Goal: Task Accomplishment & Management: Use online tool/utility

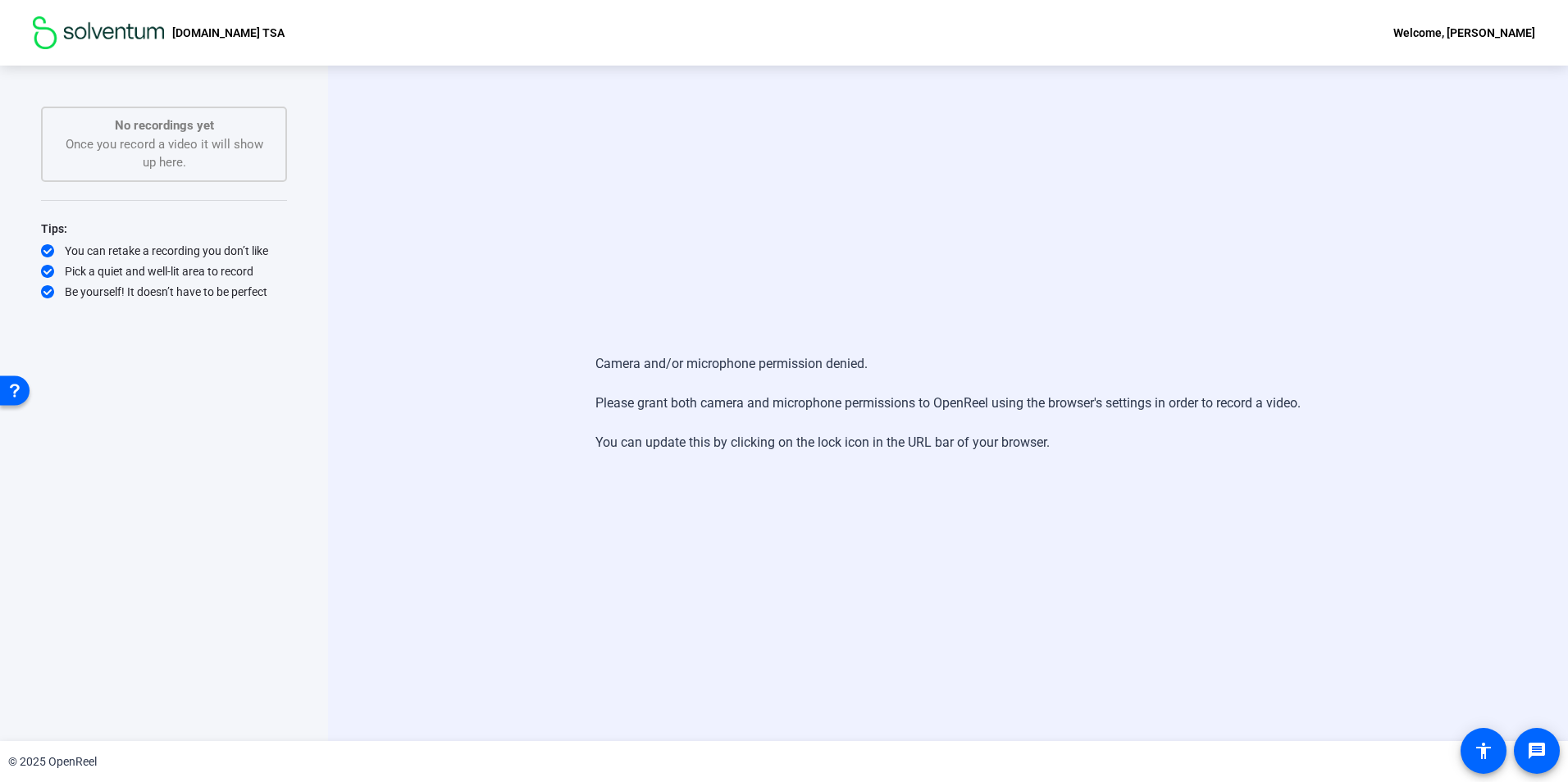
click at [168, 158] on div "No recordings yet Once you record a video it will show up here." at bounding box center [164, 144] width 210 height 56
click at [1503, 24] on div "Welcome, [PERSON_NAME]" at bounding box center [1464, 33] width 142 height 20
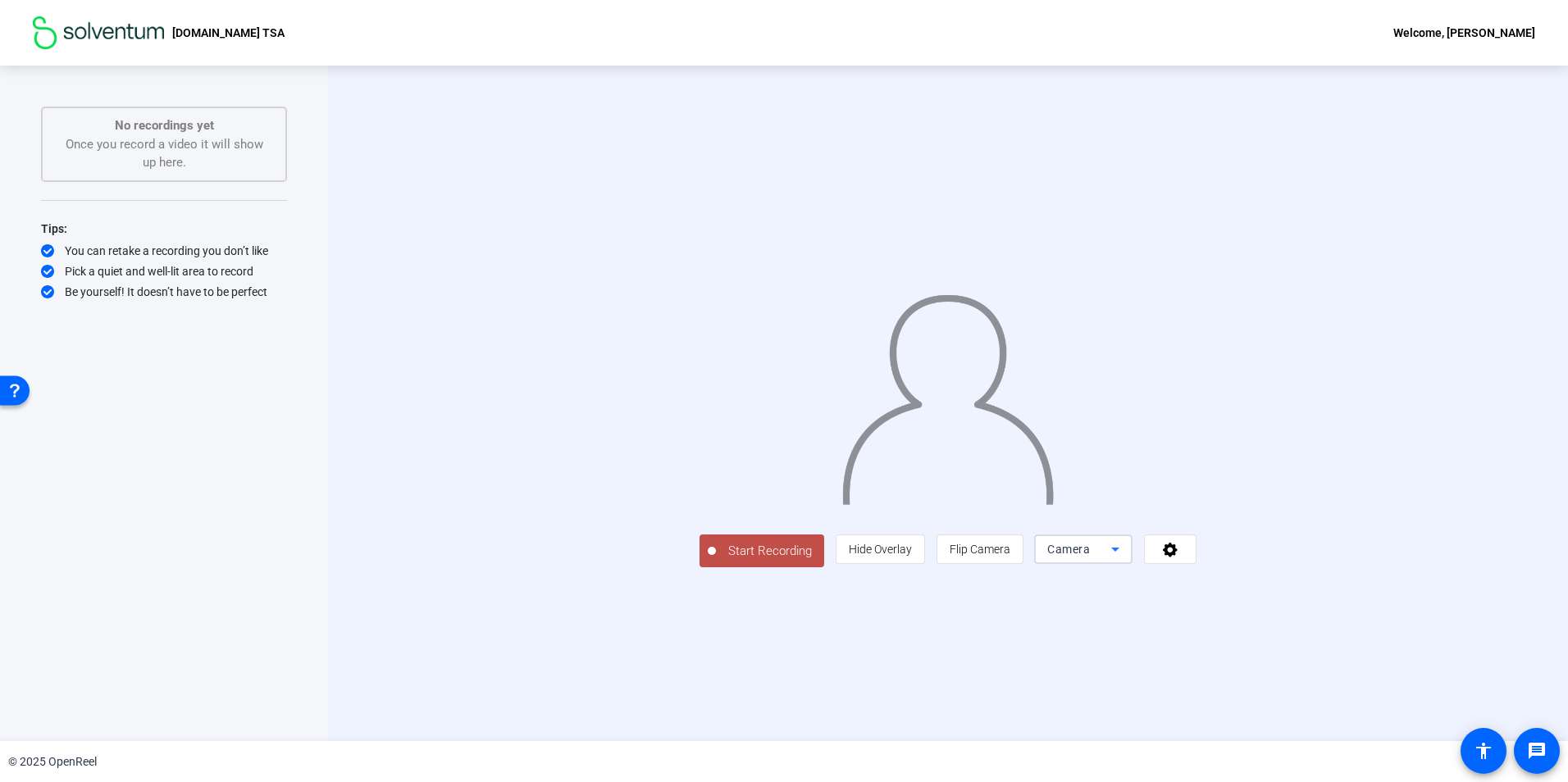
click at [1125, 559] on icon at bounding box center [1115, 549] width 20 height 20
click at [1271, 574] on span "Screen" at bounding box center [1263, 582] width 31 height 20
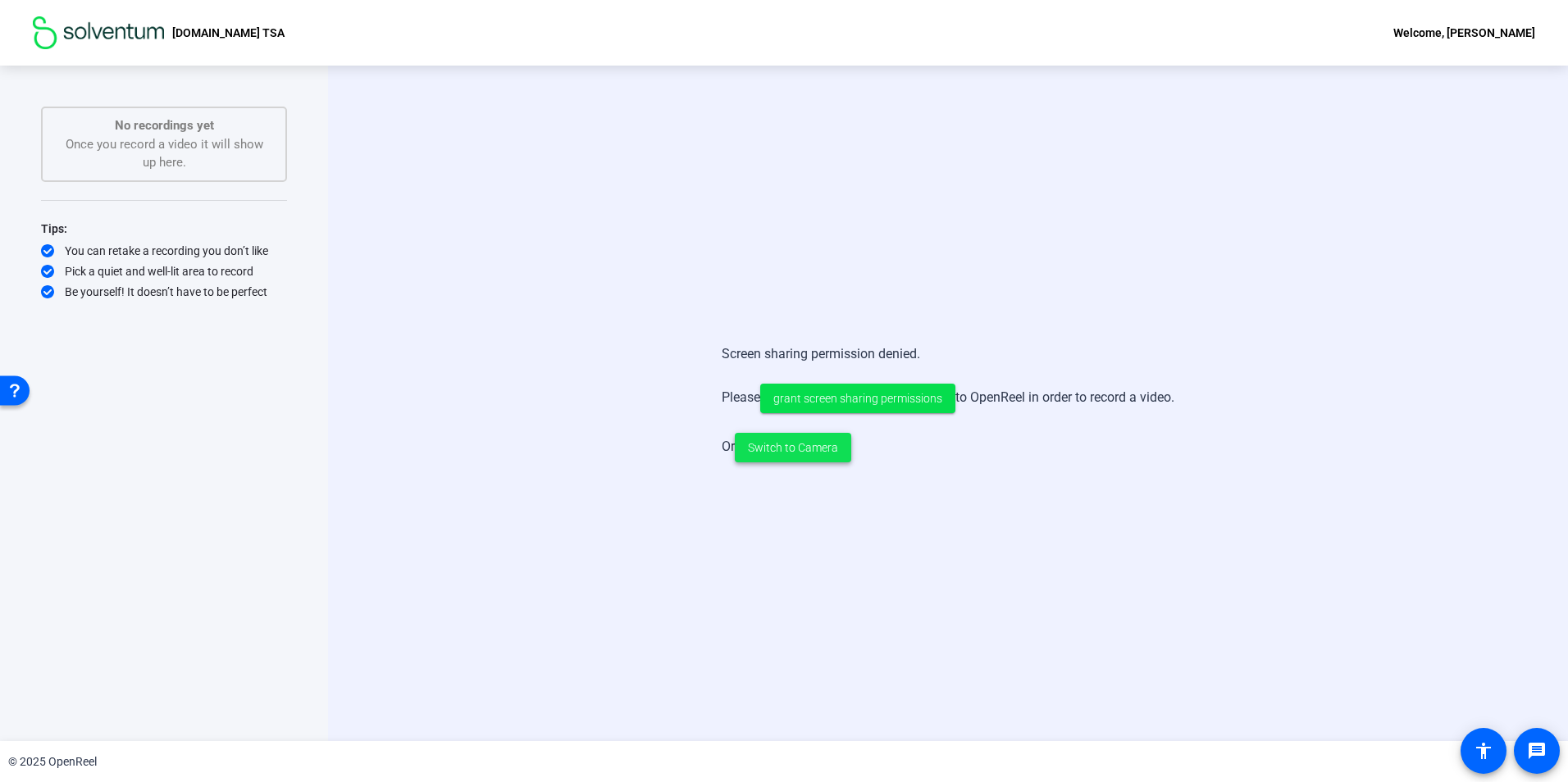
click at [827, 448] on span "Switch to Camera" at bounding box center [793, 448] width 90 height 18
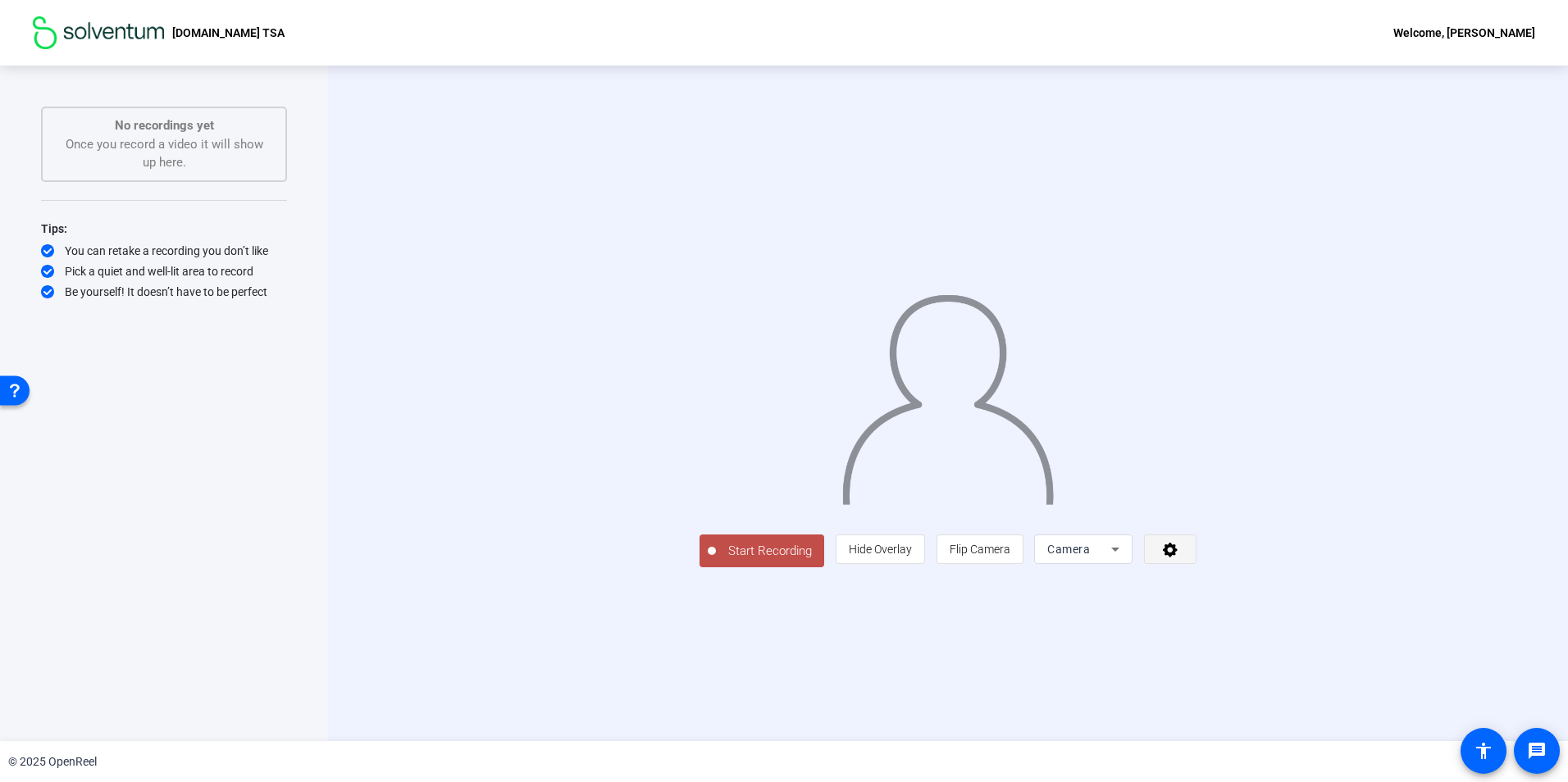
click at [1180, 558] on icon at bounding box center [1170, 549] width 19 height 17
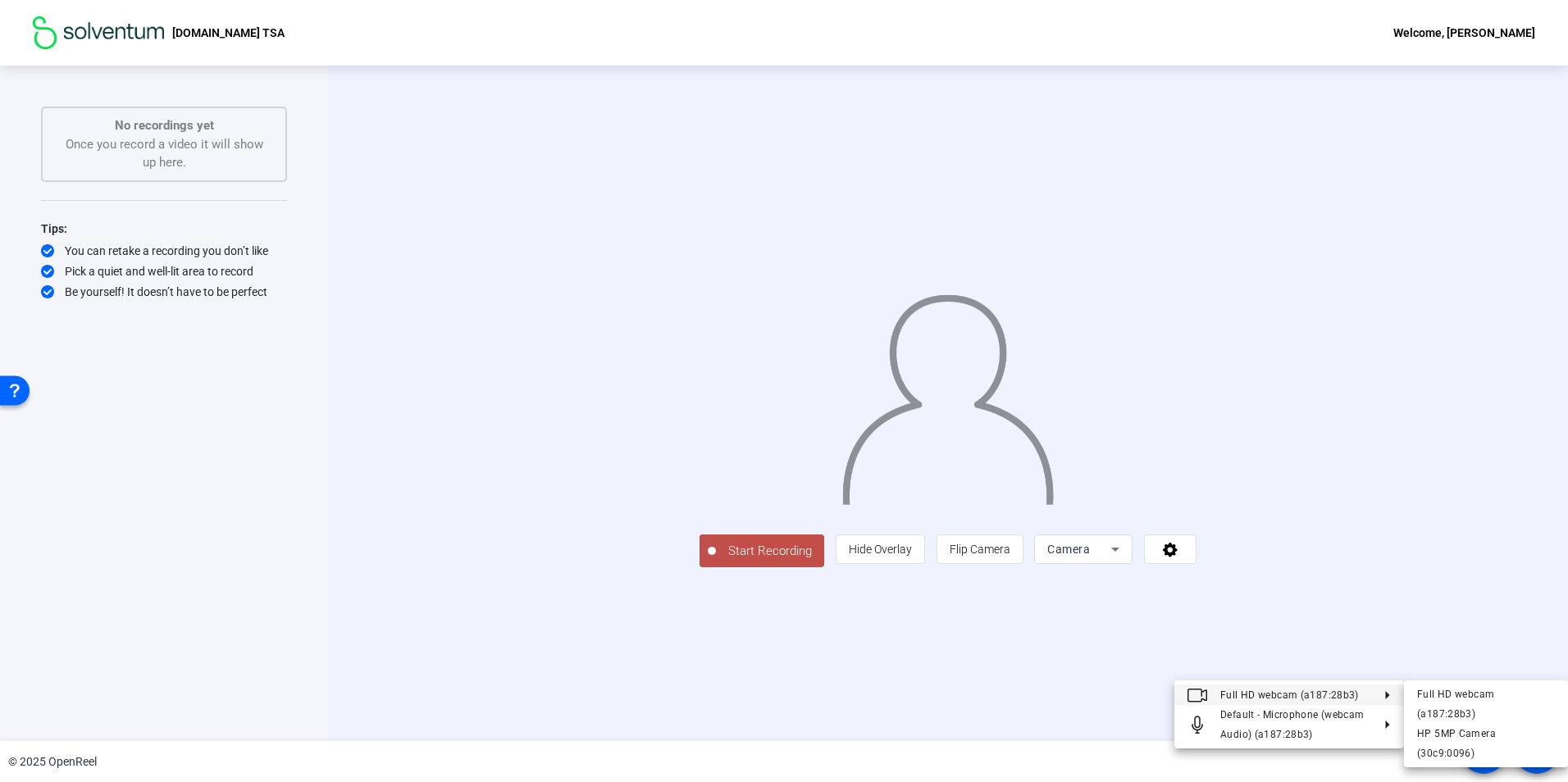
click at [805, 711] on div at bounding box center [784, 391] width 1568 height 782
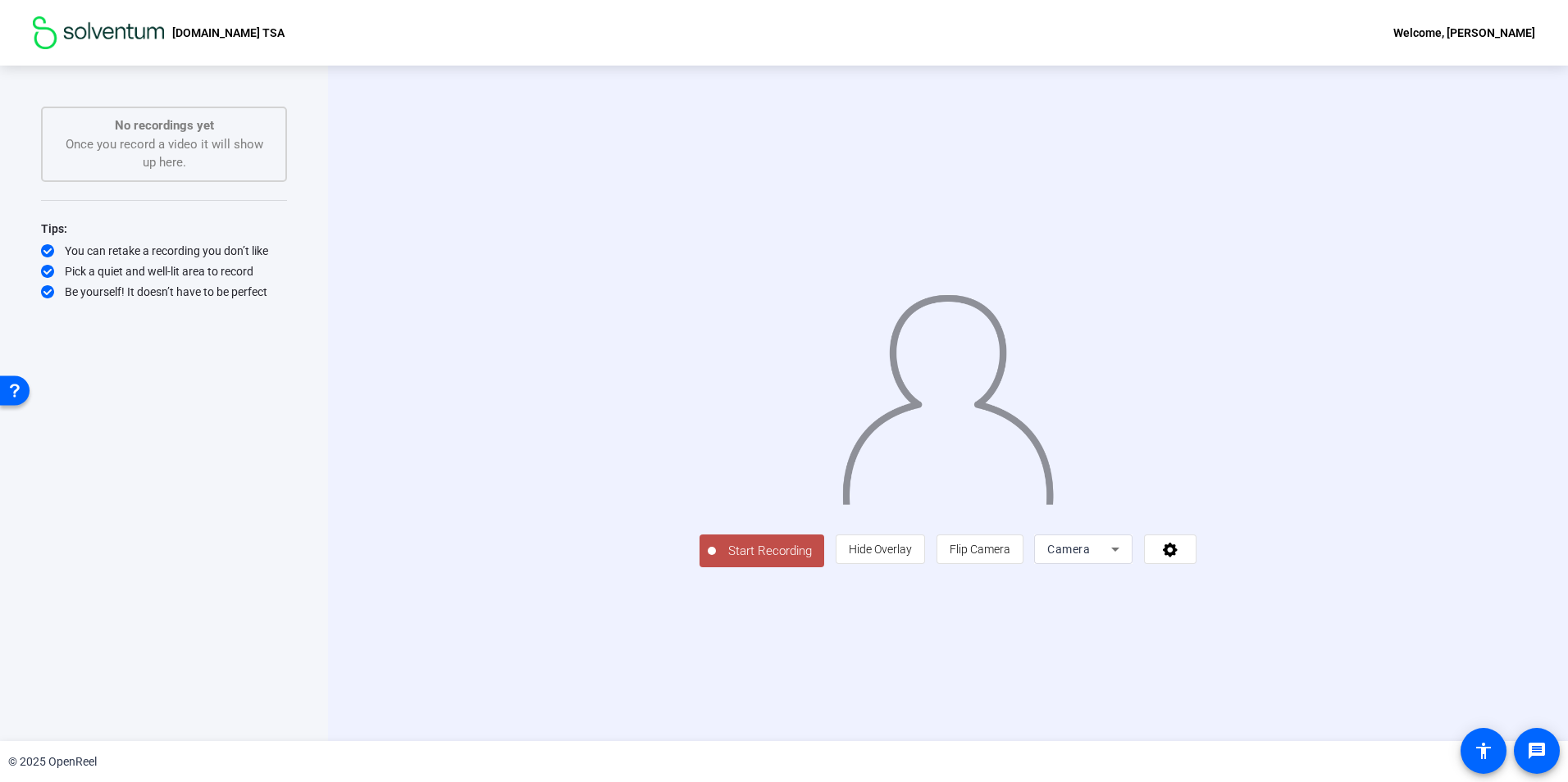
click at [460, 283] on div "Start Recording person Hide Overlay flip Flip Camera Camera" at bounding box center [947, 403] width 1053 height 328
click at [1090, 556] on span "Camera" at bounding box center [1068, 549] width 43 height 13
click at [1396, 665] on div at bounding box center [784, 391] width 1568 height 782
click at [1178, 558] on icon at bounding box center [1170, 550] width 15 height 15
click at [1381, 669] on div at bounding box center [784, 391] width 1568 height 782
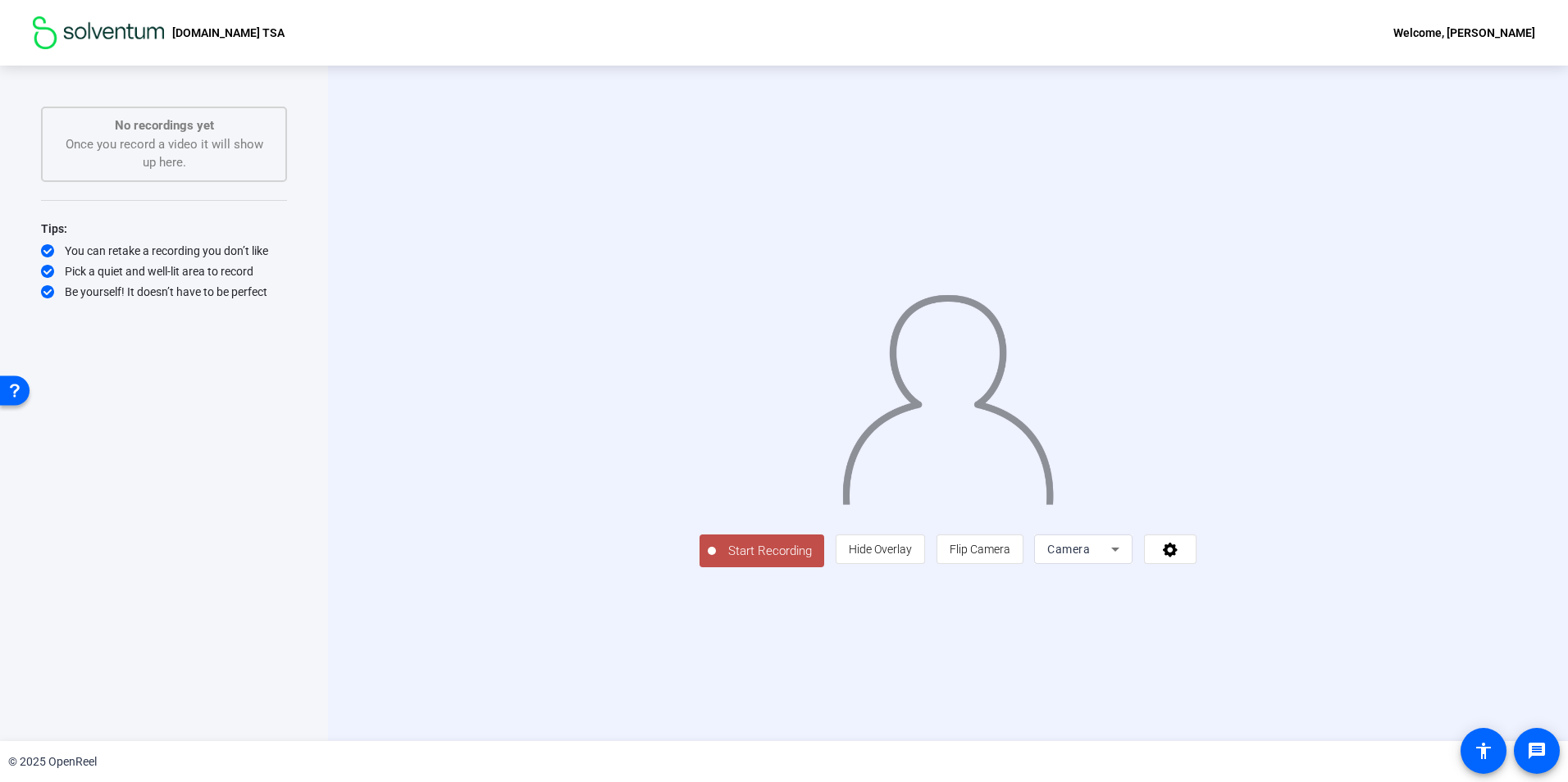
click at [202, 31] on p "3M.com TSA" at bounding box center [228, 33] width 113 height 20
click at [1510, 24] on div "Welcome, Kendra Niemi" at bounding box center [1464, 33] width 142 height 20
click at [1495, 26] on div at bounding box center [784, 391] width 1568 height 782
click at [113, 29] on img at bounding box center [98, 33] width 131 height 33
click at [58, 24] on img at bounding box center [98, 33] width 131 height 33
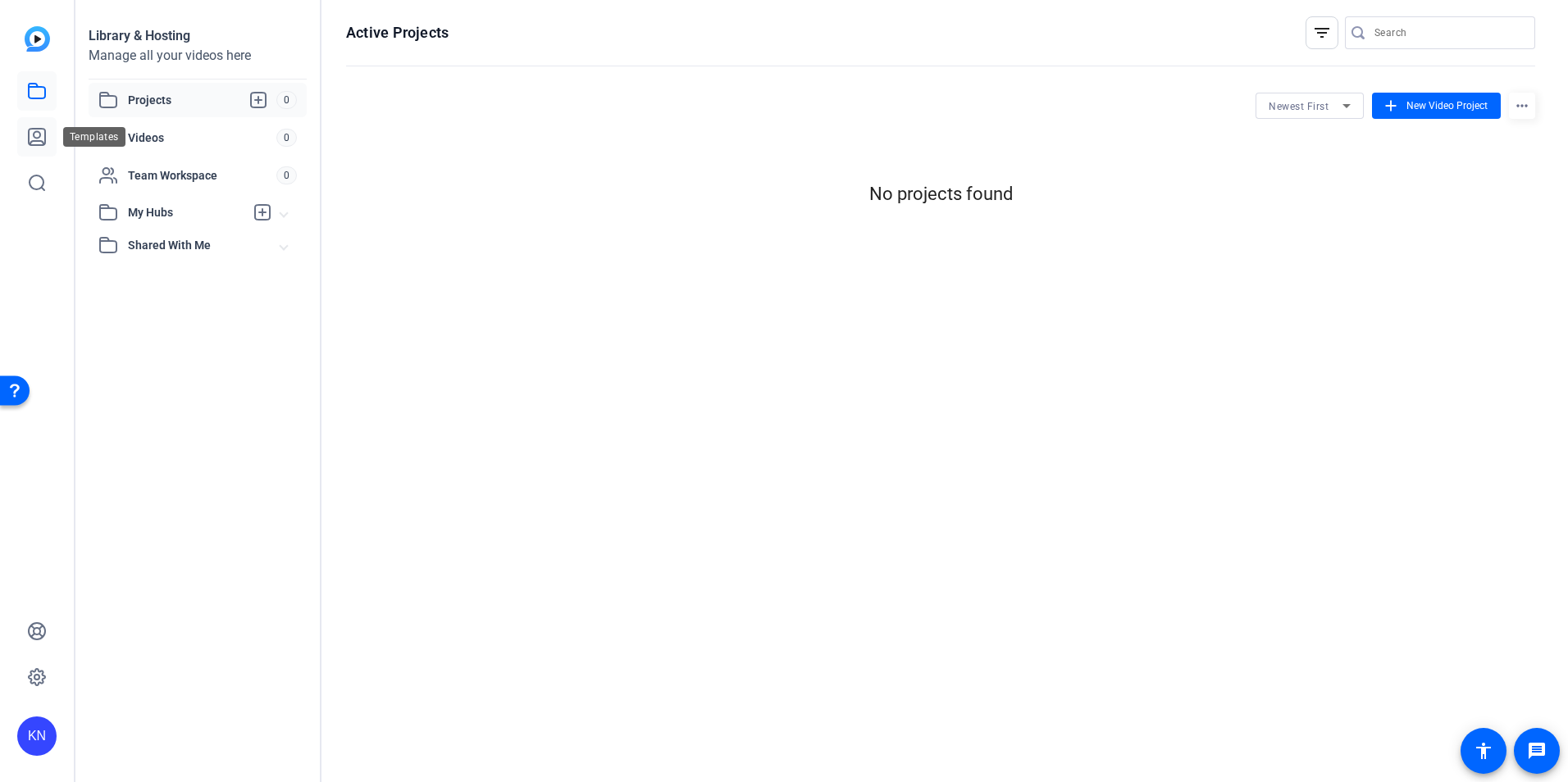
click at [18, 123] on link at bounding box center [37, 137] width 39 height 39
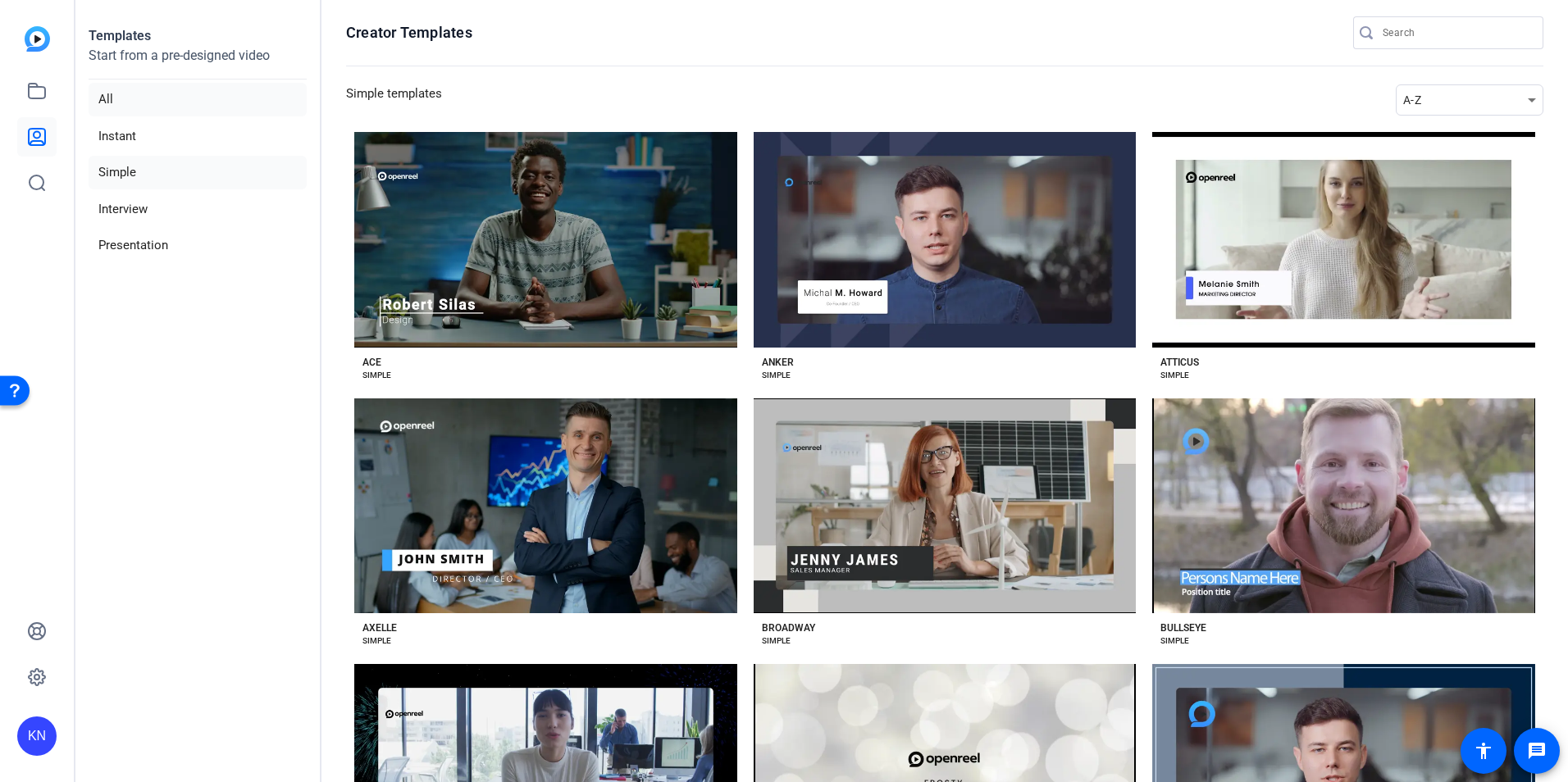
click at [113, 99] on li "All" at bounding box center [198, 99] width 219 height 33
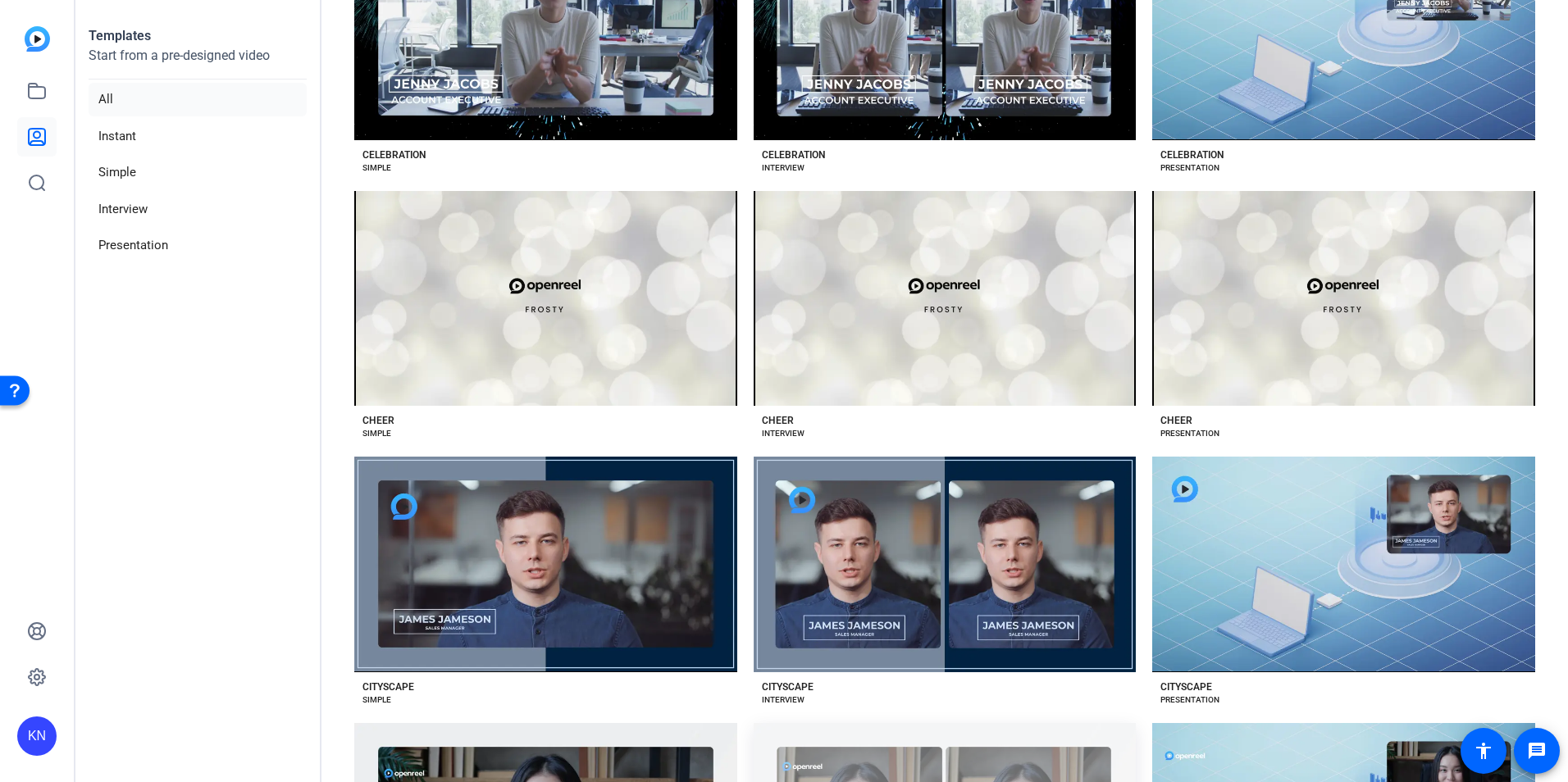
scroll to position [1476, 0]
